Goal: Navigation & Orientation: Find specific page/section

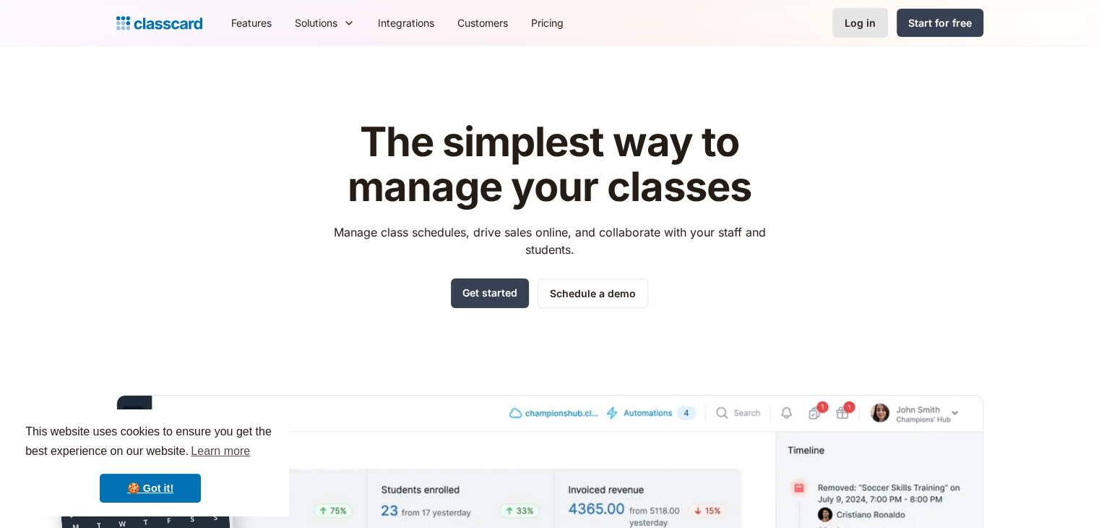
click at [856, 20] on div "Log in" at bounding box center [860, 22] width 31 height 15
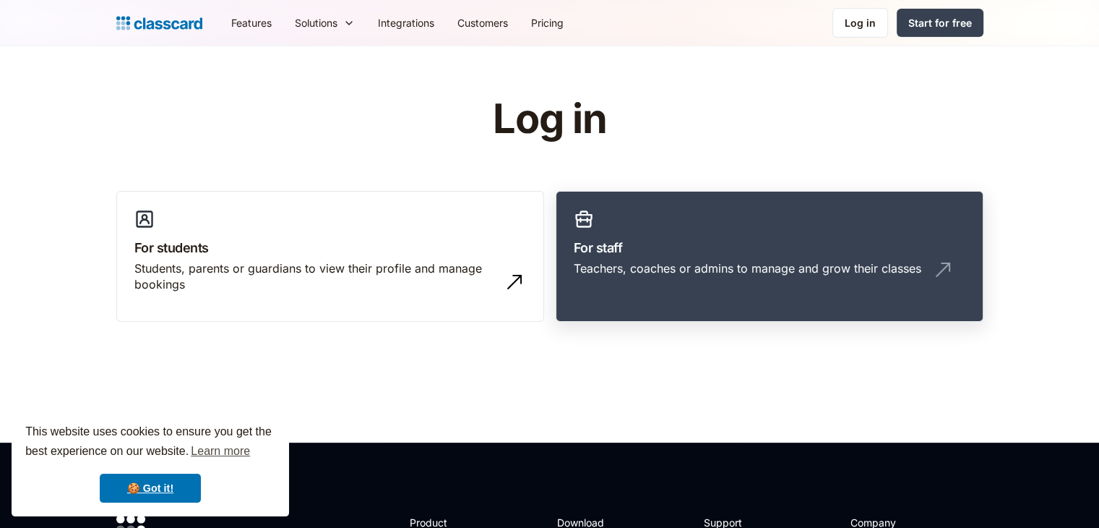
click at [712, 246] on h3 "For staff" at bounding box center [770, 248] width 392 height 20
